Goal: Information Seeking & Learning: Learn about a topic

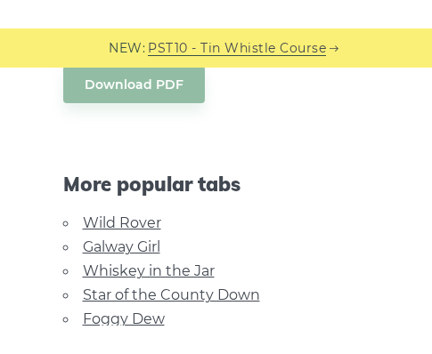
scroll to position [890, 0]
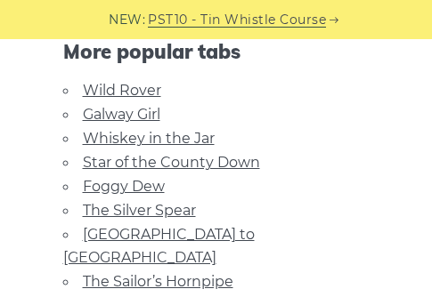
click at [155, 160] on link "Star of the County Down" at bounding box center [171, 162] width 177 height 17
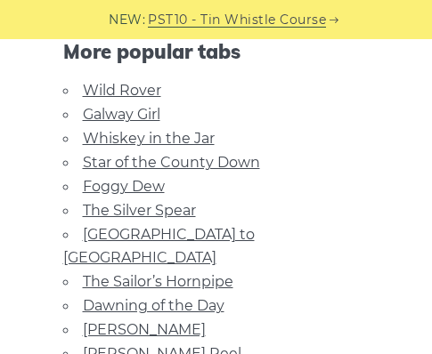
click at [191, 294] on li "Dawning of the Day" at bounding box center [216, 306] width 306 height 24
click at [189, 296] on link "Dawning of the Day" at bounding box center [153, 305] width 141 height 17
click at [169, 228] on link "[GEOGRAPHIC_DATA] to [GEOGRAPHIC_DATA]" at bounding box center [158, 246] width 191 height 40
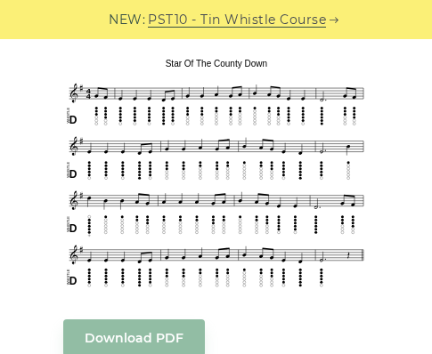
scroll to position [356, 0]
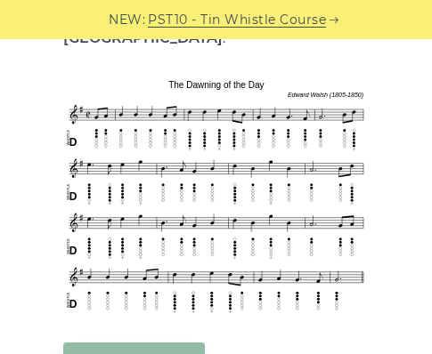
scroll to position [445, 0]
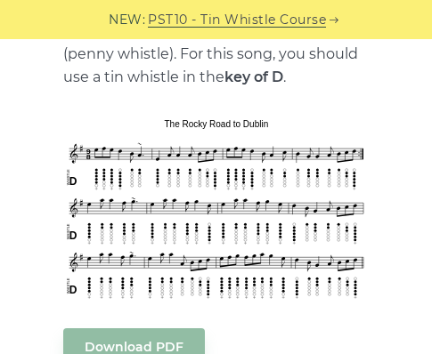
scroll to position [712, 0]
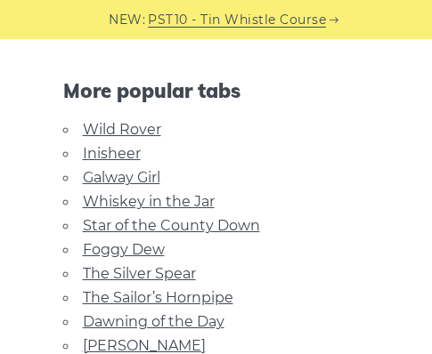
click at [173, 265] on link "The Silver Spear" at bounding box center [139, 273] width 113 height 17
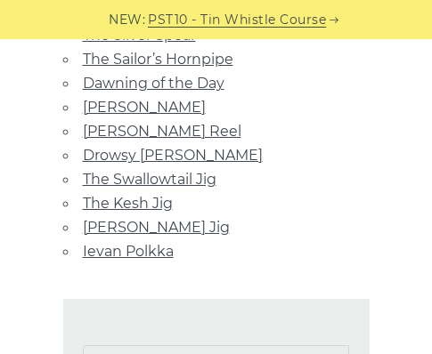
scroll to position [979, 0]
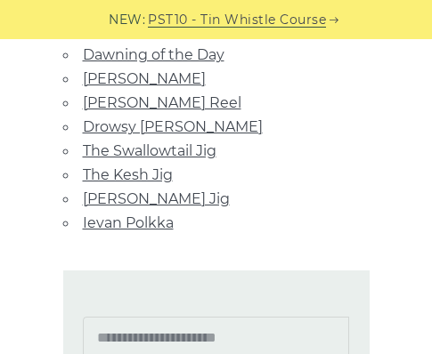
click at [165, 190] on link "[PERSON_NAME] Jig" at bounding box center [156, 198] width 147 height 17
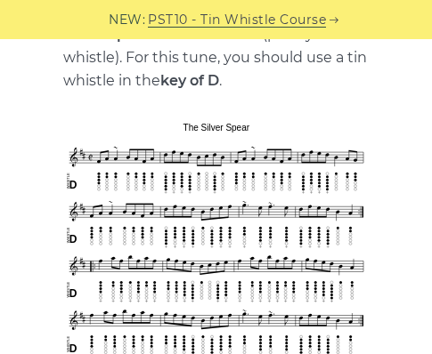
scroll to position [356, 0]
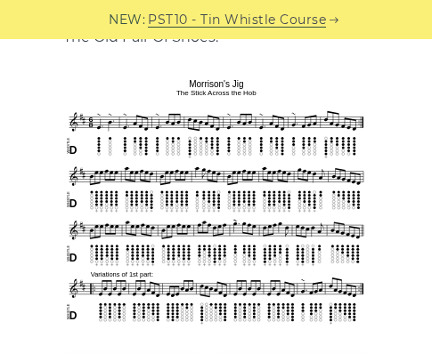
scroll to position [445, 0]
